Goal: Task Accomplishment & Management: Complete application form

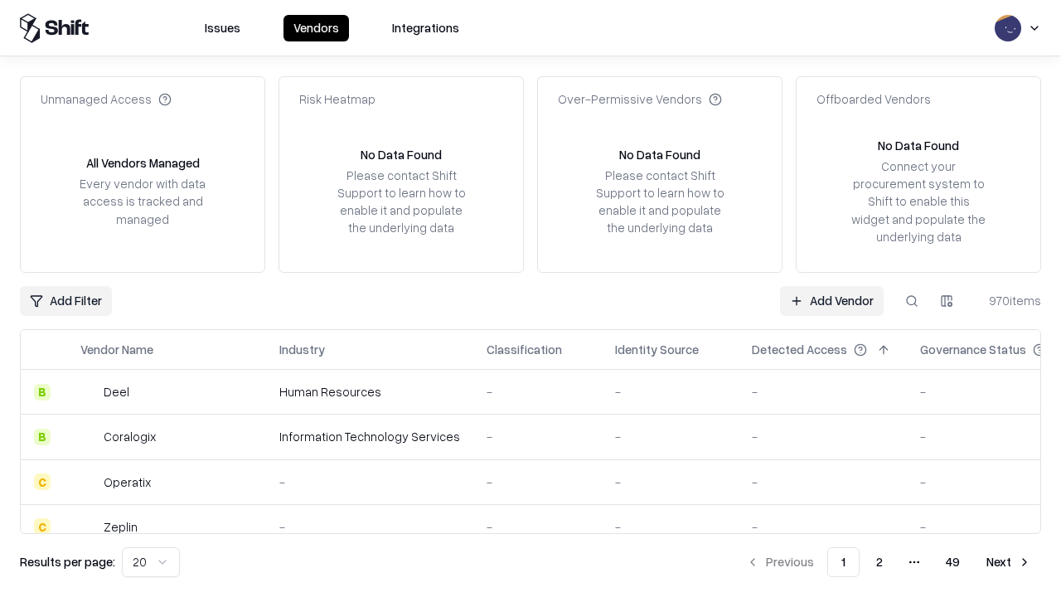
click at [831, 300] on link "Add Vendor" at bounding box center [832, 301] width 104 height 30
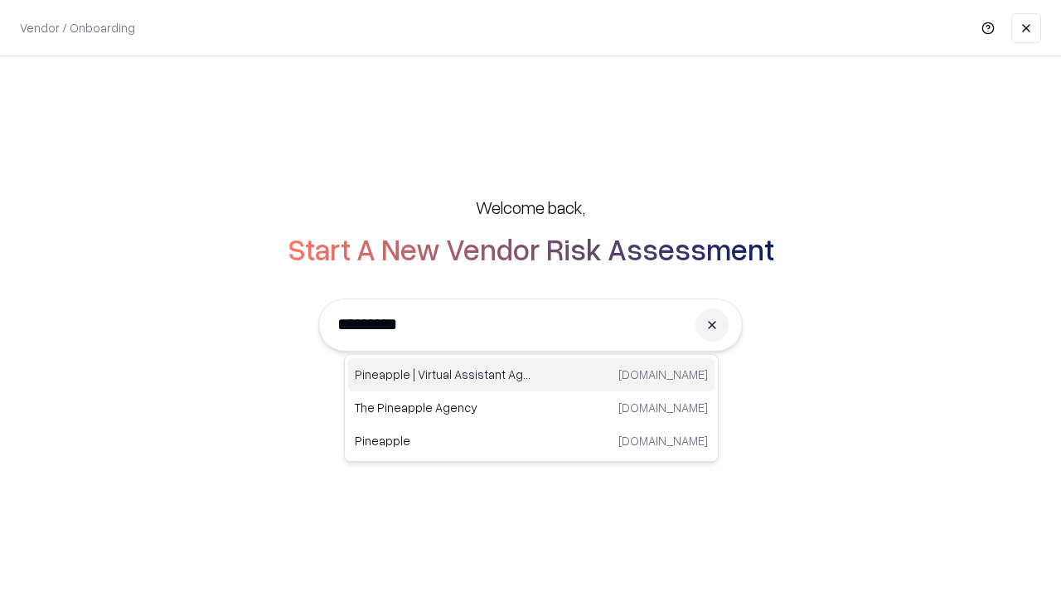
click at [531, 375] on div "Pineapple | Virtual Assistant Agency [DOMAIN_NAME]" at bounding box center [531, 374] width 366 height 33
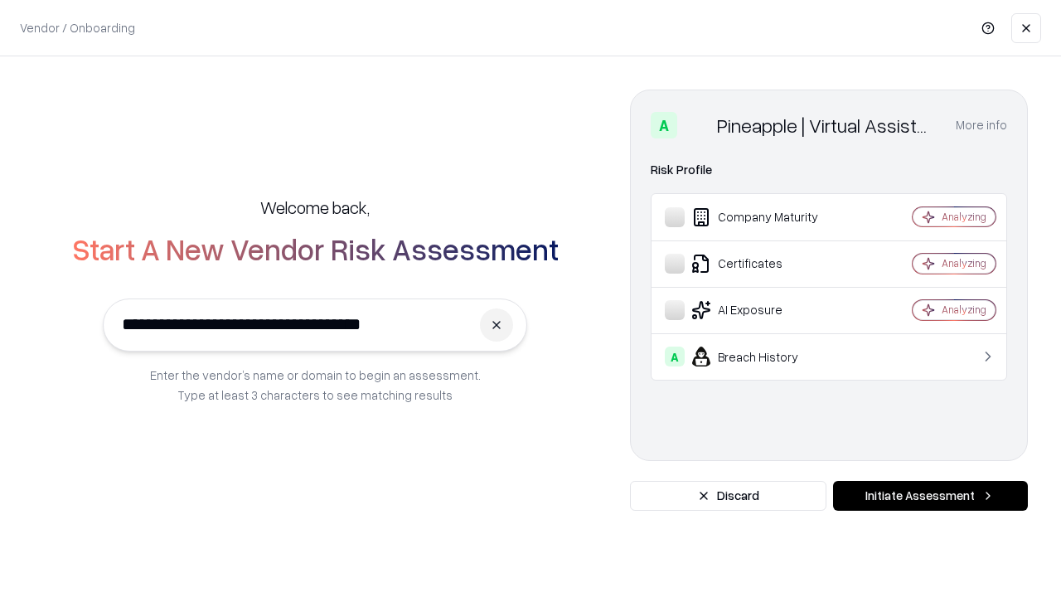
type input "**********"
click at [930, 496] on button "Initiate Assessment" at bounding box center [930, 496] width 195 height 30
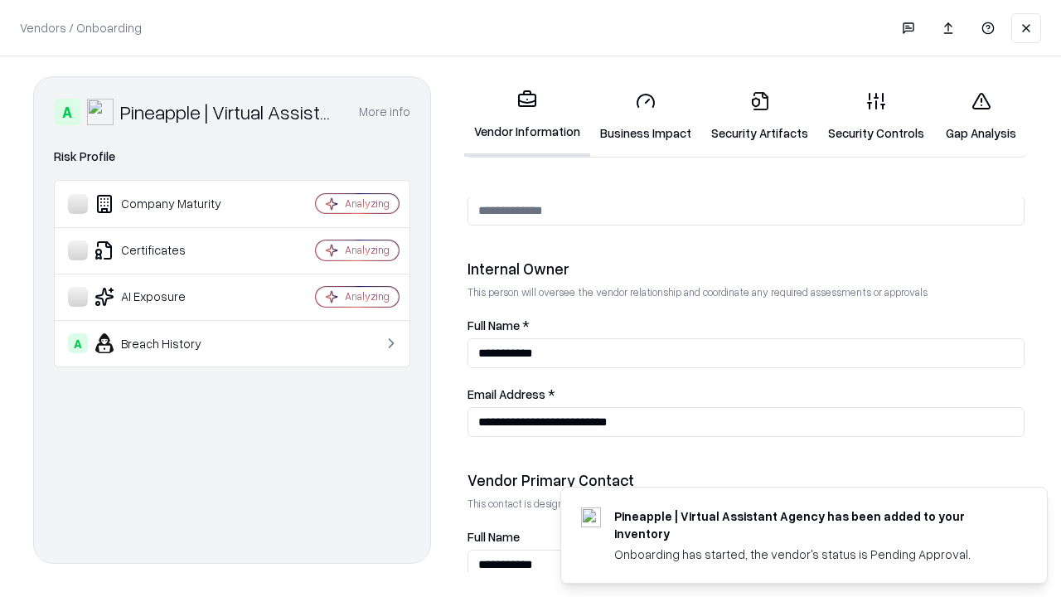
scroll to position [859, 0]
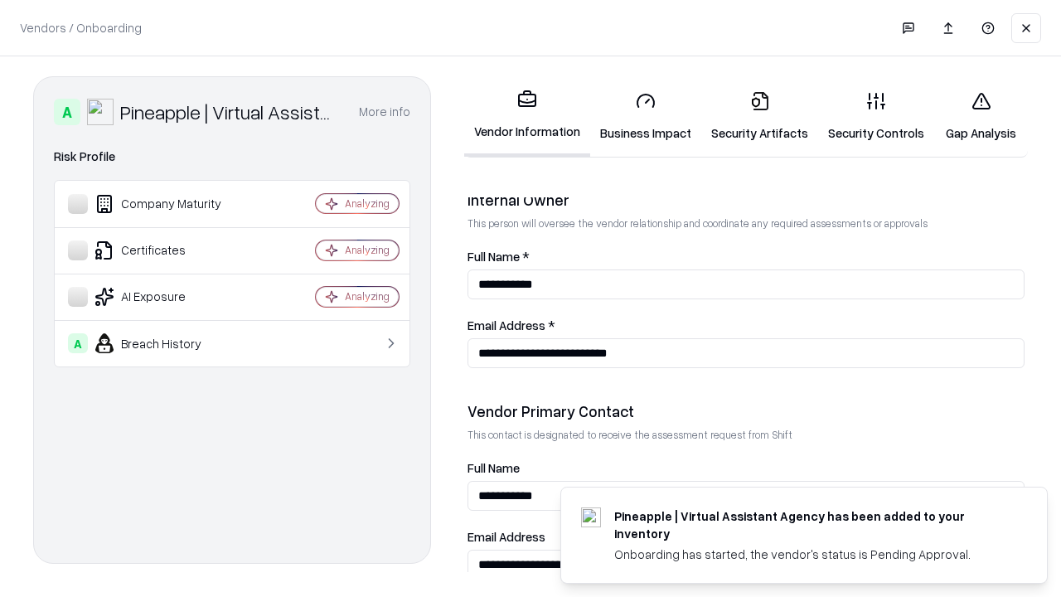
click at [646, 116] on link "Business Impact" at bounding box center [645, 116] width 111 height 77
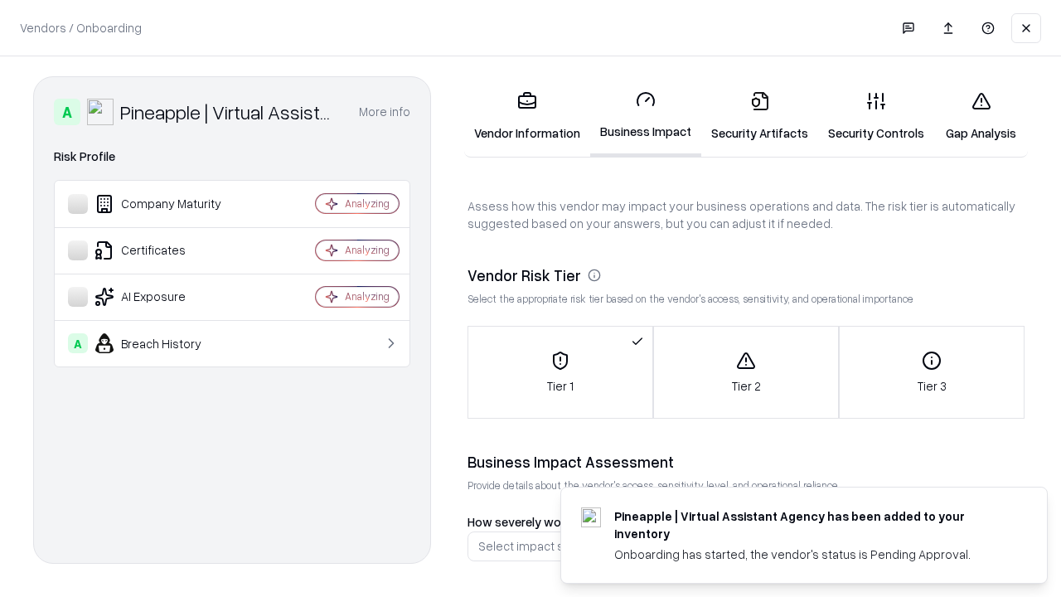
click at [981, 116] on link "Gap Analysis" at bounding box center [981, 116] width 94 height 77
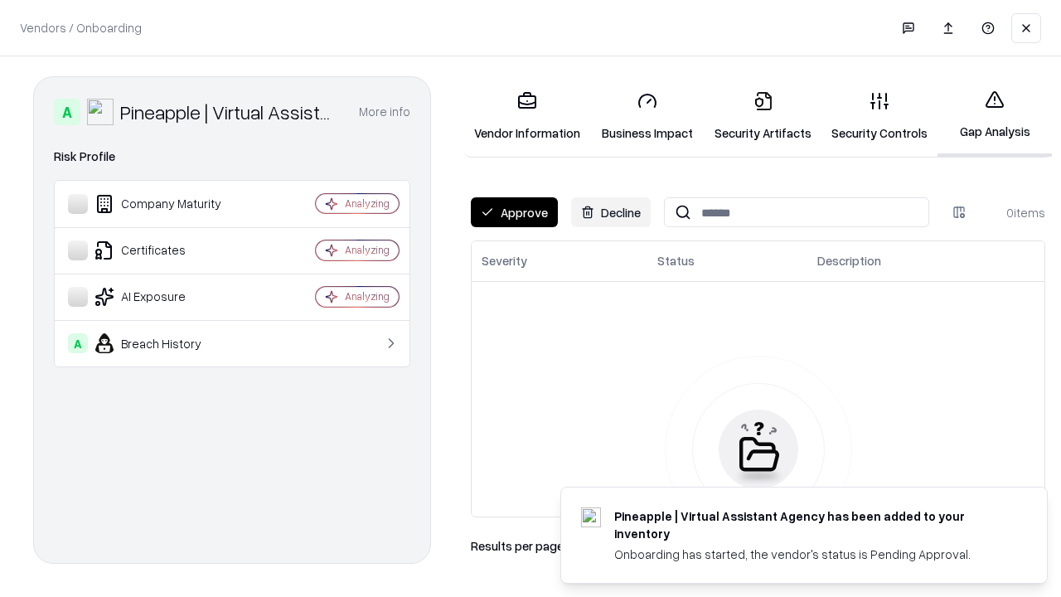
click at [514, 212] on button "Approve" at bounding box center [514, 212] width 87 height 30
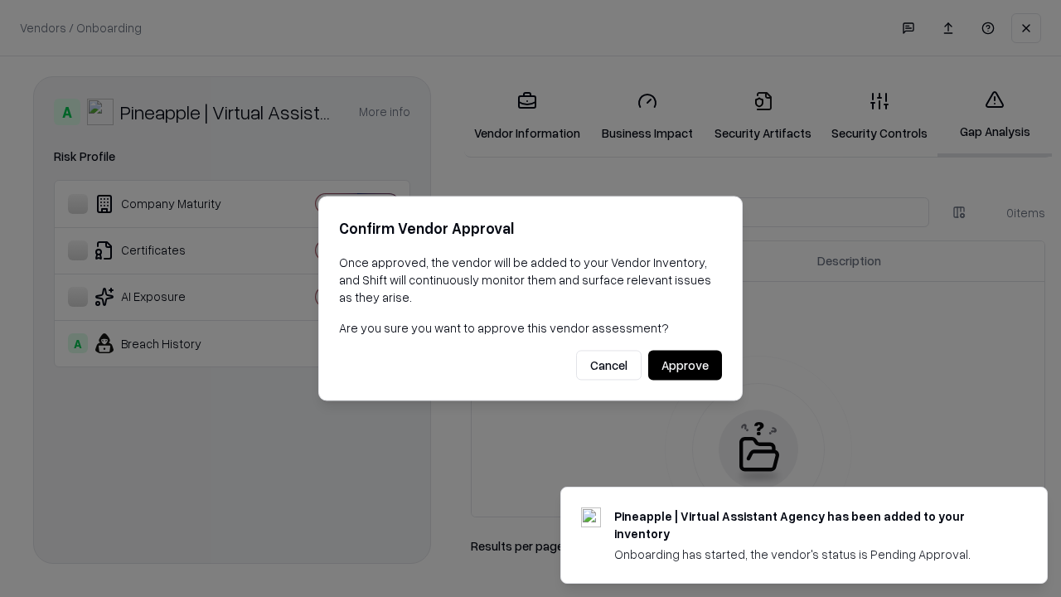
click at [685, 365] on button "Approve" at bounding box center [685, 366] width 74 height 30
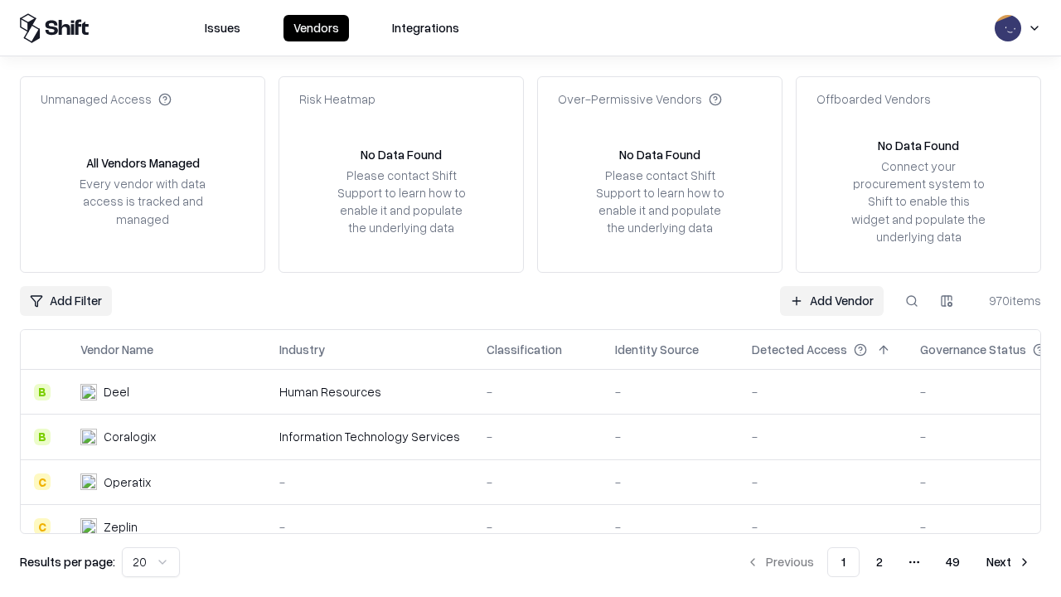
type input "**********"
click at [831, 300] on link "Add Vendor" at bounding box center [832, 301] width 104 height 30
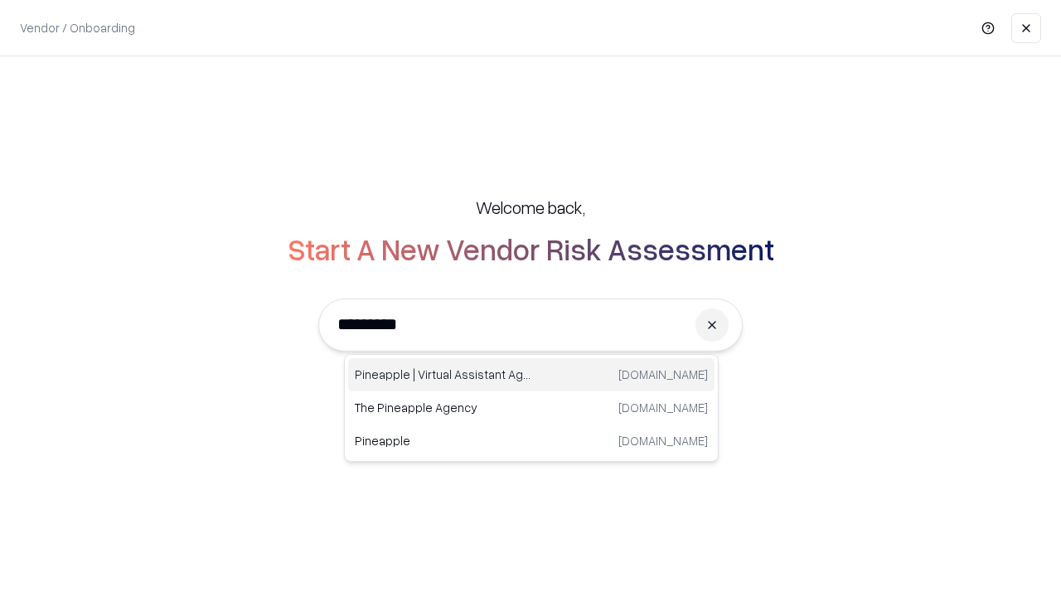
click at [531, 375] on div "Pineapple | Virtual Assistant Agency [DOMAIN_NAME]" at bounding box center [531, 374] width 366 height 33
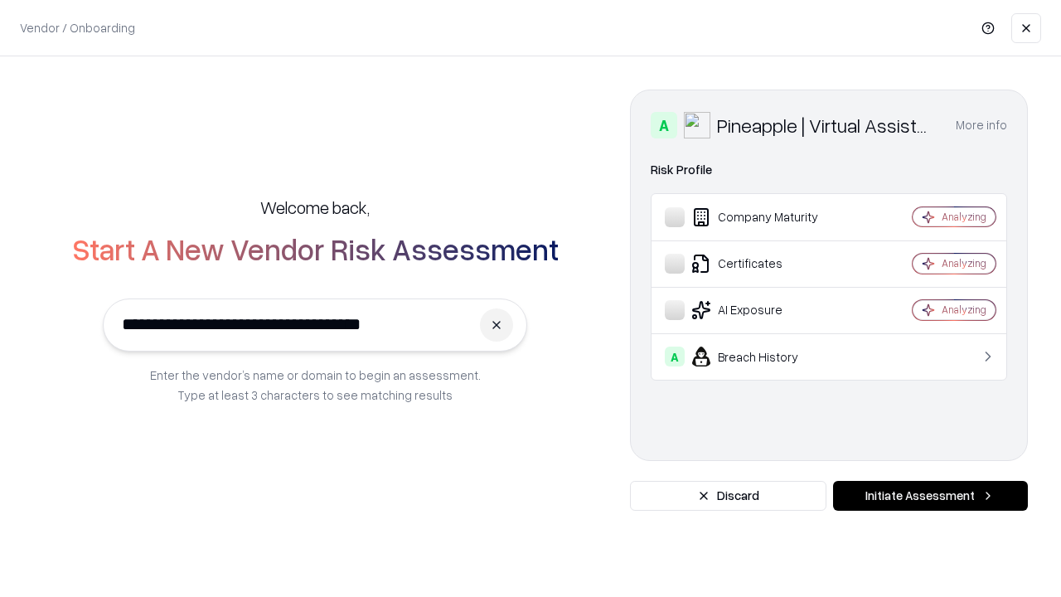
type input "**********"
click at [930, 496] on button "Initiate Assessment" at bounding box center [930, 496] width 195 height 30
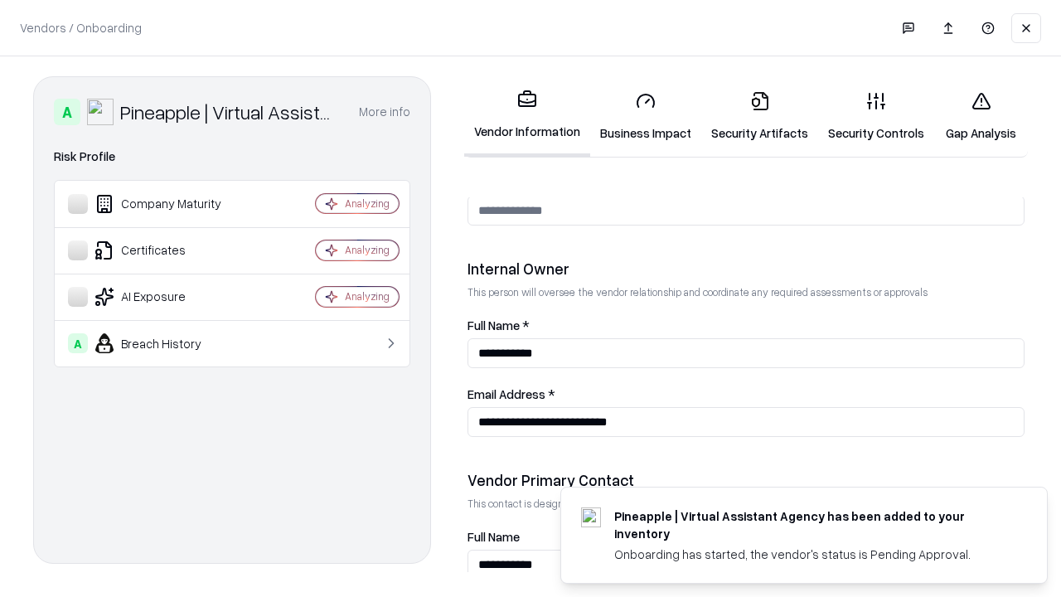
scroll to position [859, 0]
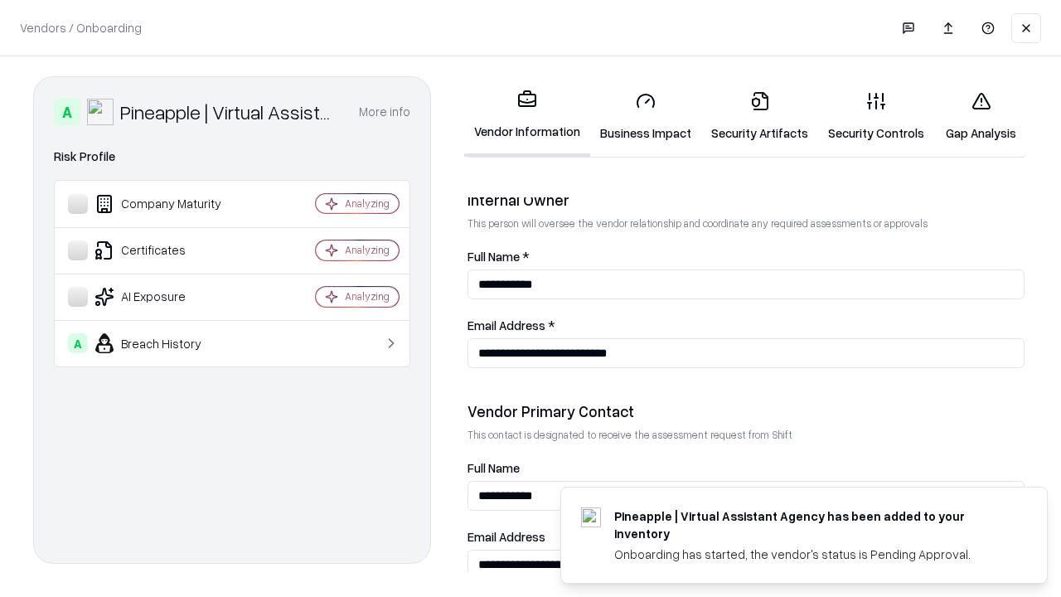
click at [981, 116] on link "Gap Analysis" at bounding box center [981, 116] width 94 height 77
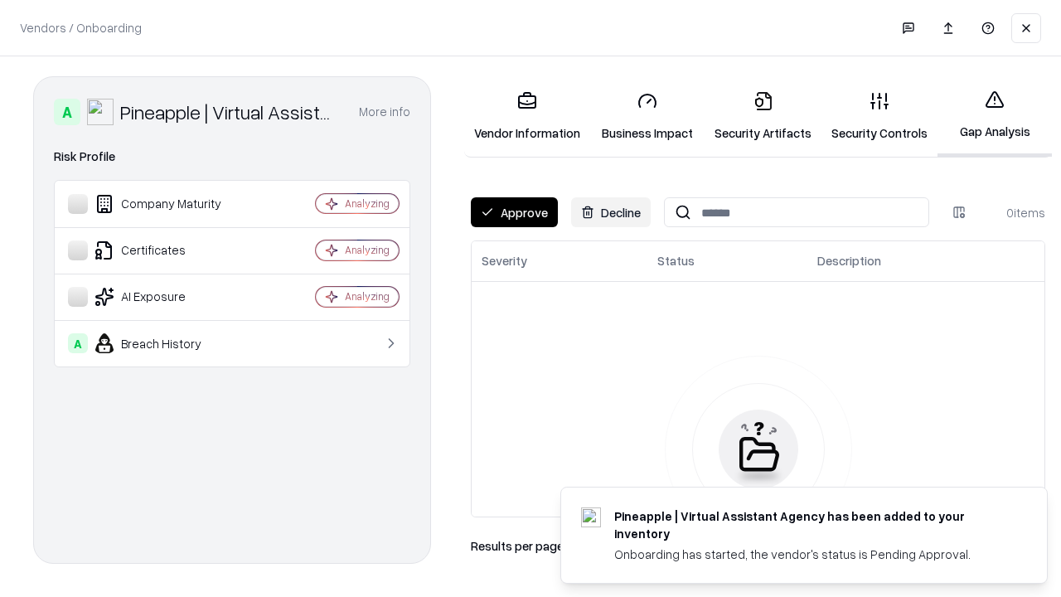
click at [514, 212] on button "Approve" at bounding box center [514, 212] width 87 height 30
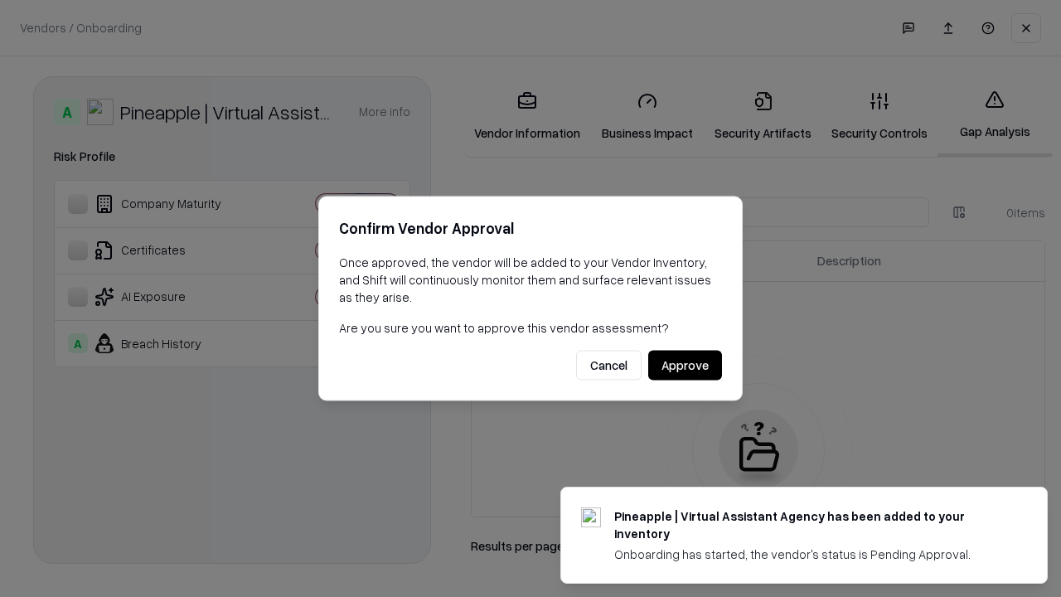
click at [685, 365] on button "Approve" at bounding box center [685, 366] width 74 height 30
